Goal: Task Accomplishment & Management: Use online tool/utility

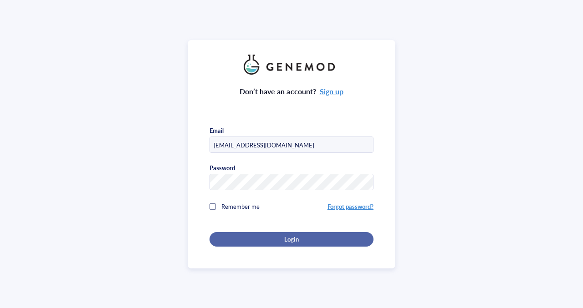
click at [277, 239] on div "Login" at bounding box center [291, 239] width 135 height 8
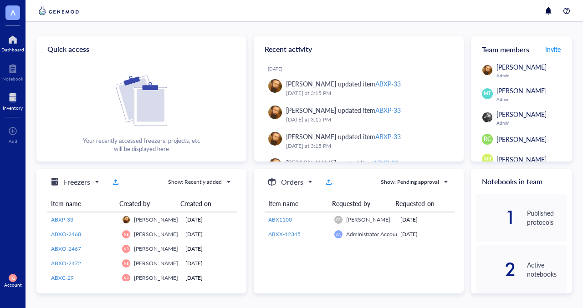
click at [10, 96] on div at bounding box center [13, 98] width 20 height 15
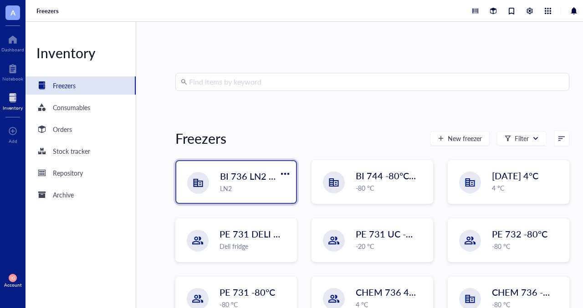
click at [259, 183] on div "LN2" at bounding box center [255, 188] width 71 height 10
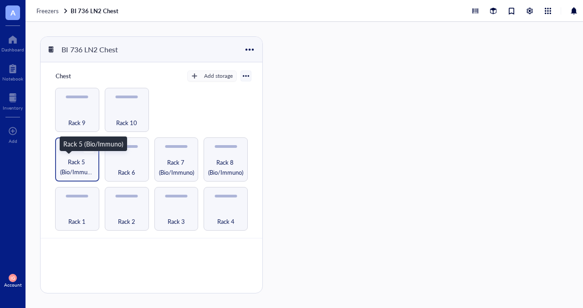
click at [66, 163] on span "Rack 5 (Bio/Immuno)" at bounding box center [77, 167] width 35 height 20
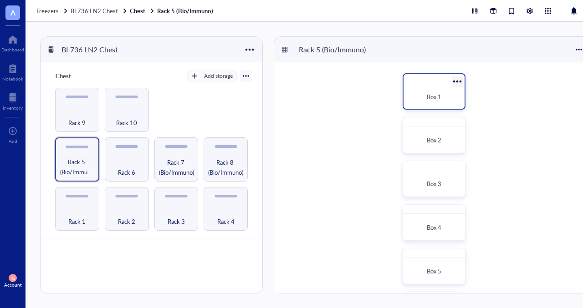
click at [427, 95] on span "Box 1" at bounding box center [434, 96] width 15 height 9
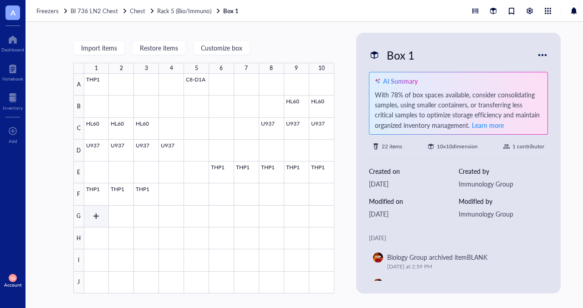
click at [92, 216] on div at bounding box center [209, 184] width 250 height 220
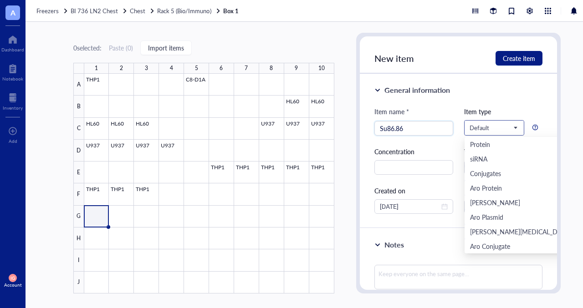
click at [513, 128] on span "Default" at bounding box center [493, 128] width 48 height 8
type input "Su86.86"
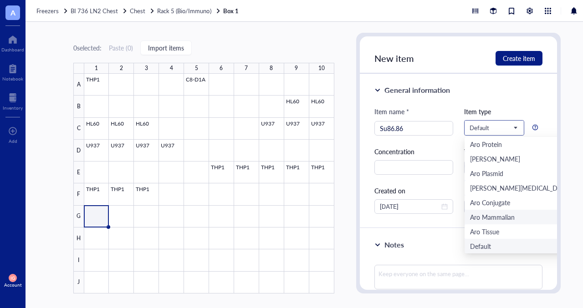
click at [481, 217] on div "Aro Mammalian" at bounding box center [492, 217] width 45 height 10
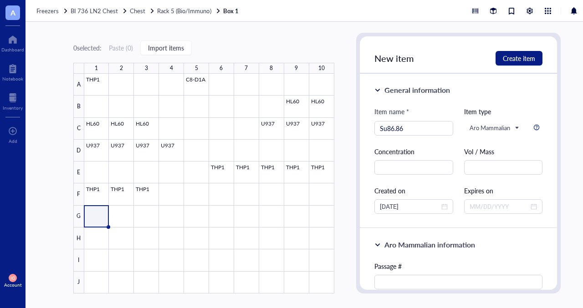
scroll to position [91, 0]
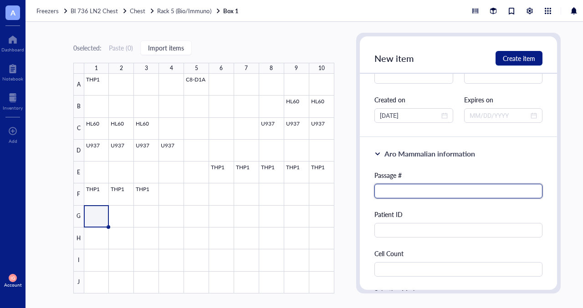
click at [429, 184] on input "text" at bounding box center [458, 191] width 168 height 15
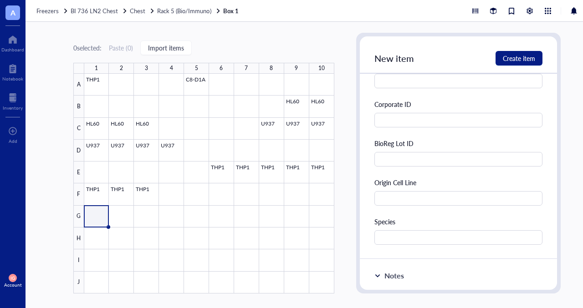
scroll to position [364, 0]
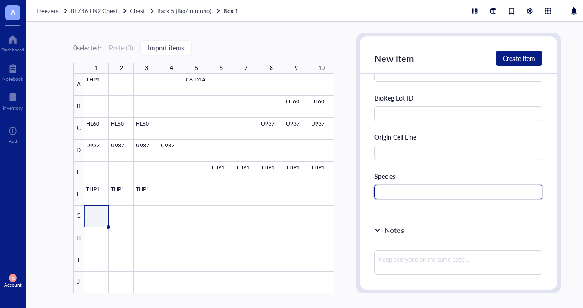
click at [410, 189] on input "text" at bounding box center [458, 192] width 168 height 15
type input "Human"
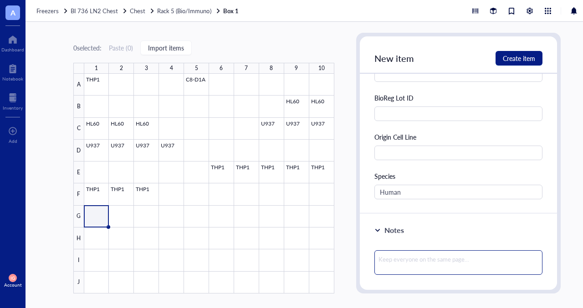
click at [413, 256] on textarea at bounding box center [458, 262] width 168 height 25
type textarea "A"
type textarea "AP"
click at [415, 255] on textarea "AP" at bounding box center [458, 262] width 168 height 25
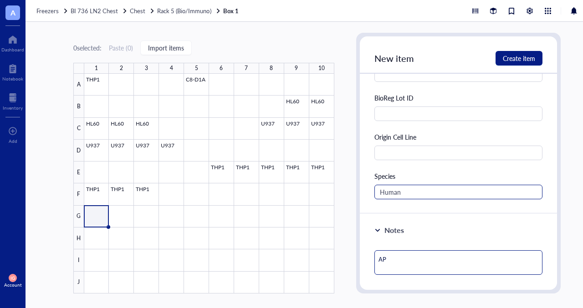
scroll to position [137, 0]
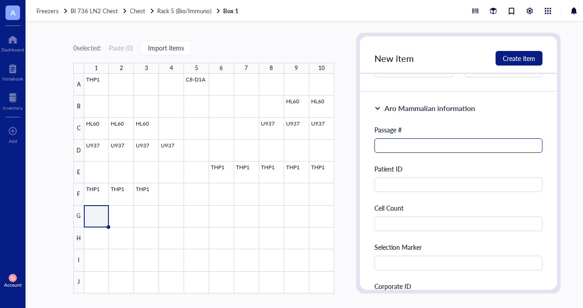
type textarea "AP"
click at [424, 145] on input "text" at bounding box center [458, 145] width 168 height 15
type input "6"
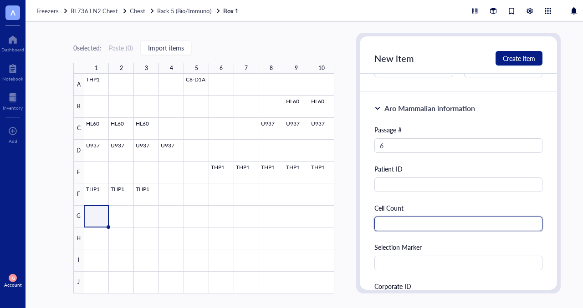
click at [393, 225] on input "text" at bounding box center [458, 224] width 168 height 15
type input "2.5 million"
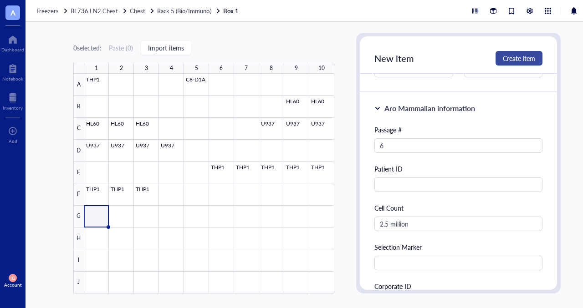
click at [520, 55] on span "Create item" at bounding box center [519, 58] width 32 height 7
type textarea "Keep everyone on the same page…"
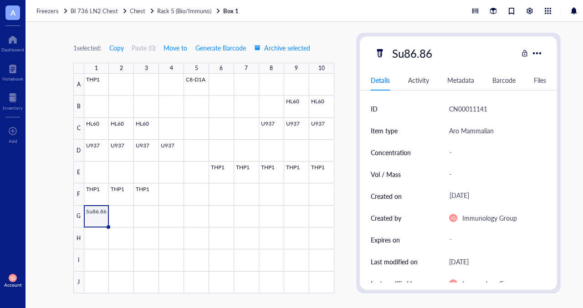
click at [95, 217] on div at bounding box center [209, 184] width 250 height 220
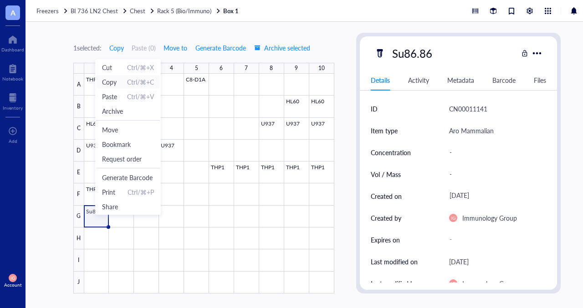
click at [114, 84] on span "Copy" at bounding box center [109, 82] width 15 height 10
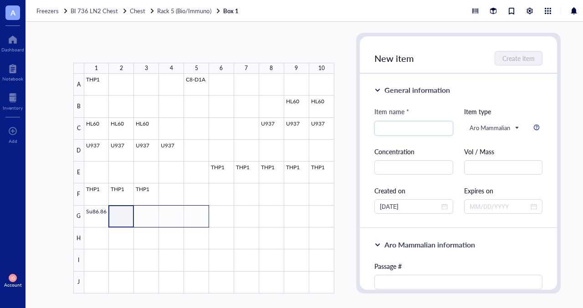
drag, startPoint x: 120, startPoint y: 218, endPoint x: 196, endPoint y: 221, distance: 76.1
click at [196, 221] on div at bounding box center [209, 184] width 250 height 220
click at [205, 244] on span "Paste" at bounding box center [210, 245] width 15 height 10
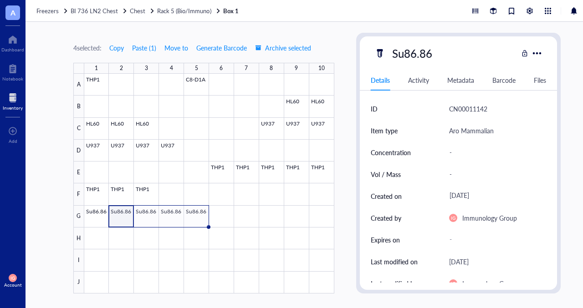
click at [14, 99] on div at bounding box center [13, 98] width 20 height 15
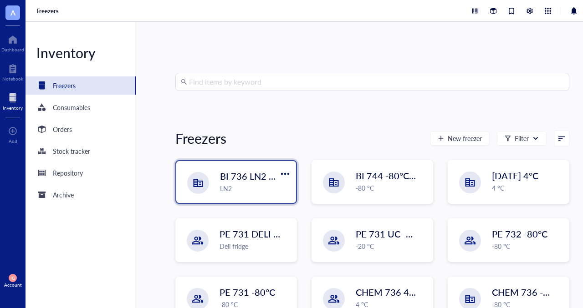
click at [239, 187] on div "LN2" at bounding box center [255, 188] width 71 height 10
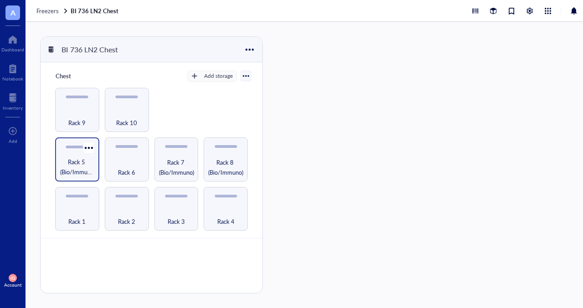
click at [68, 165] on span "Rack 5 (Bio/Immuno)" at bounding box center [77, 167] width 35 height 20
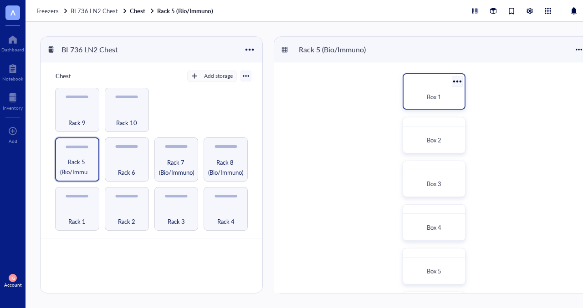
click at [428, 91] on div "Box 1" at bounding box center [434, 97] width 54 height 20
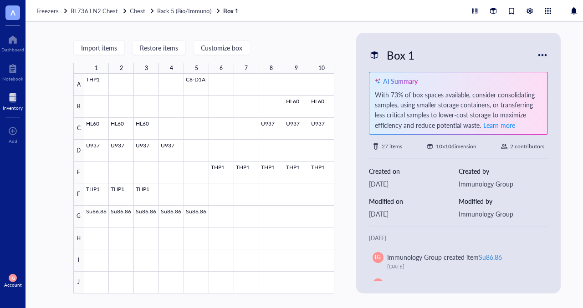
click at [8, 101] on div at bounding box center [13, 98] width 20 height 15
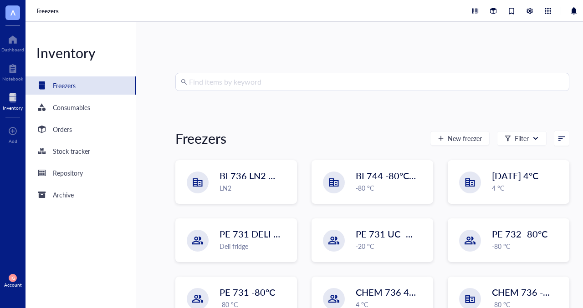
click at [251, 78] on input "search" at bounding box center [376, 81] width 375 height 17
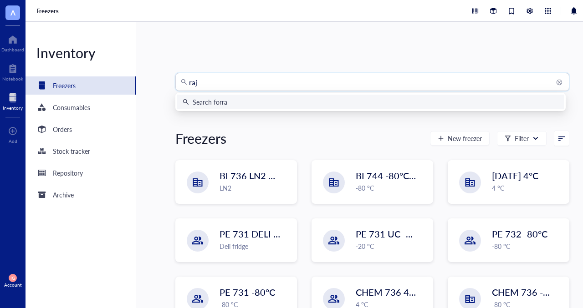
type input "raji"
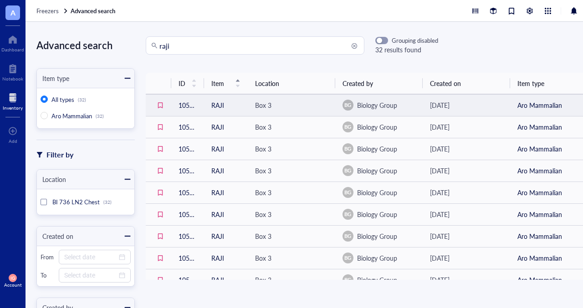
click at [212, 107] on td "RAJI" at bounding box center [226, 105] width 44 height 22
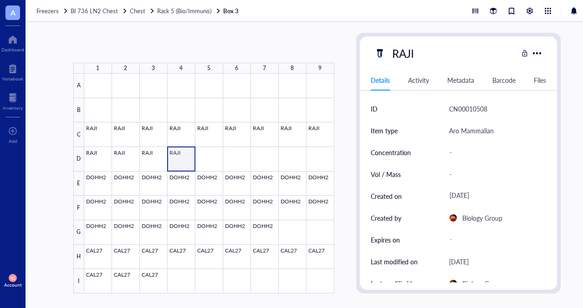
click at [175, 156] on div at bounding box center [209, 184] width 250 height 220
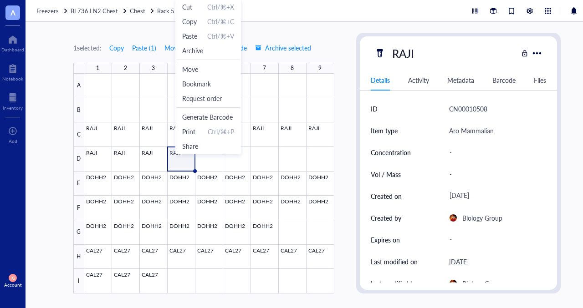
click at [175, 162] on div at bounding box center [209, 184] width 250 height 220
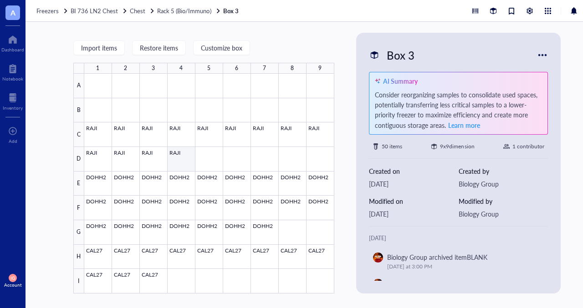
click at [184, 159] on div at bounding box center [209, 184] width 250 height 220
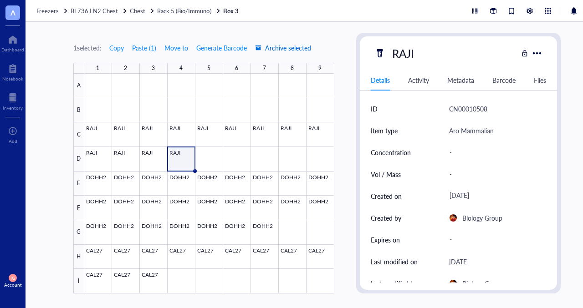
click at [293, 47] on span "Archive selected" at bounding box center [283, 47] width 56 height 7
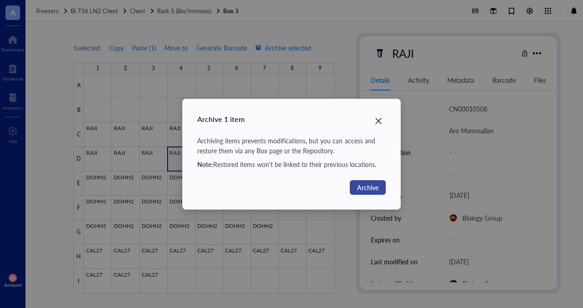
click at [361, 189] on span "Archive" at bounding box center [367, 188] width 21 height 10
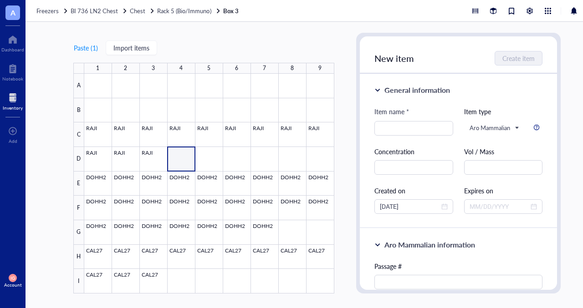
click at [10, 100] on div at bounding box center [13, 98] width 20 height 15
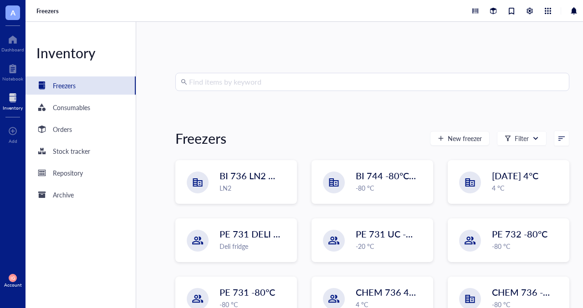
click at [229, 80] on input "search" at bounding box center [376, 81] width 375 height 17
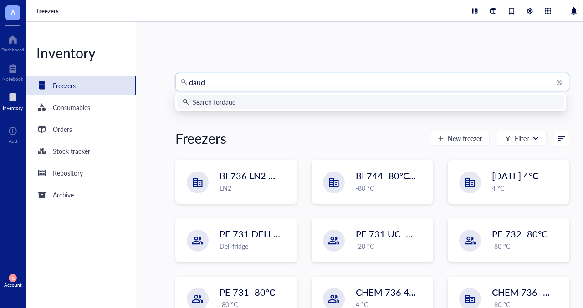
type input "daudi"
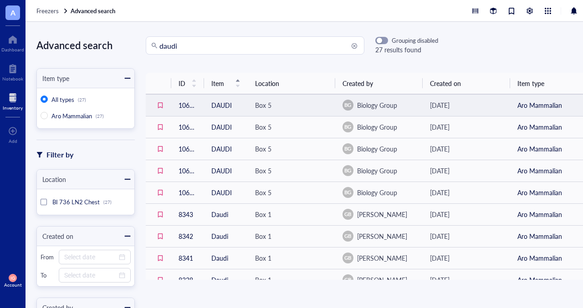
click at [188, 107] on td "10662" at bounding box center [187, 105] width 33 height 22
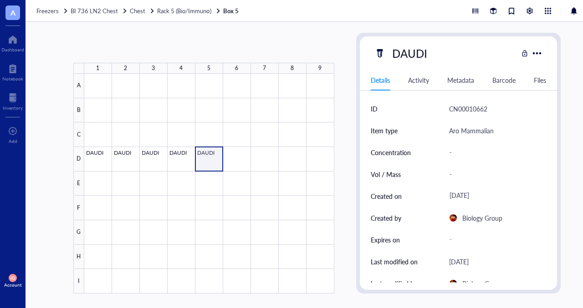
click at [205, 159] on div at bounding box center [209, 184] width 250 height 220
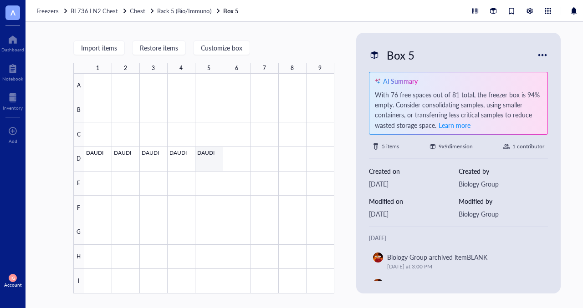
click at [207, 158] on div at bounding box center [209, 184] width 250 height 220
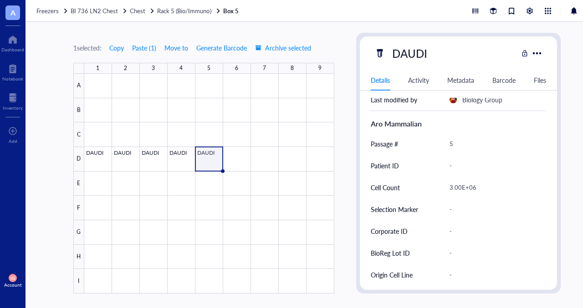
scroll to position [91, 0]
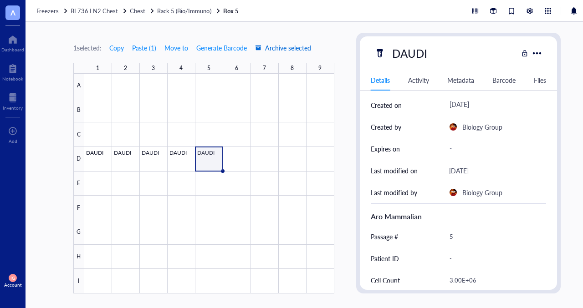
click at [279, 49] on span "Archive selected" at bounding box center [283, 47] width 56 height 7
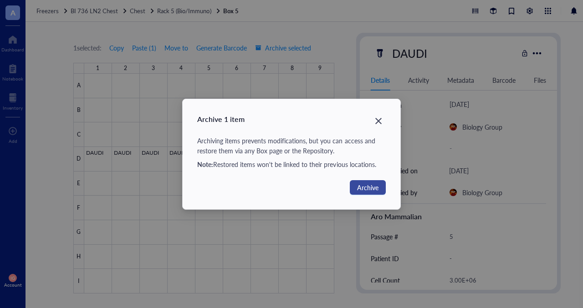
click at [367, 186] on span "Archive" at bounding box center [367, 188] width 21 height 10
